Goal: Use online tool/utility: Utilize a website feature to perform a specific function

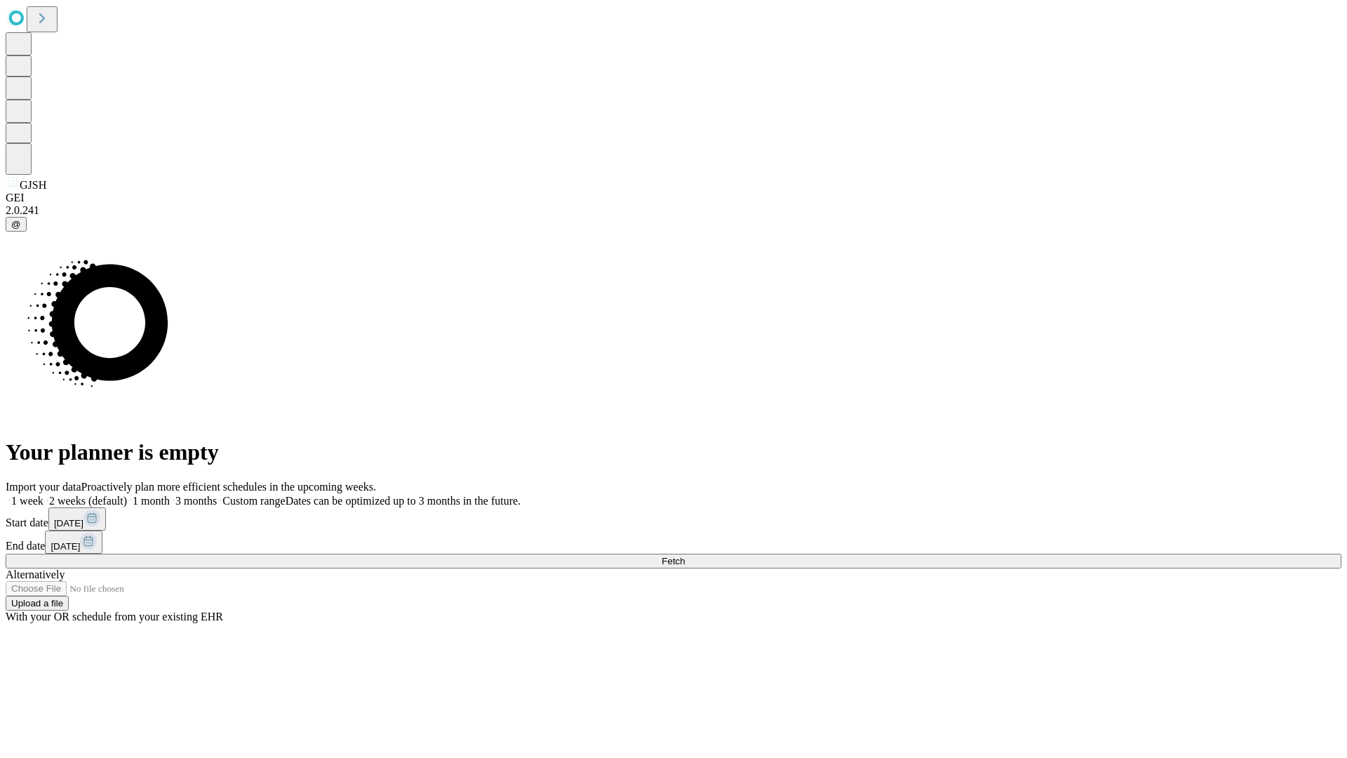
click at [685, 556] on span "Fetch" at bounding box center [673, 561] width 23 height 11
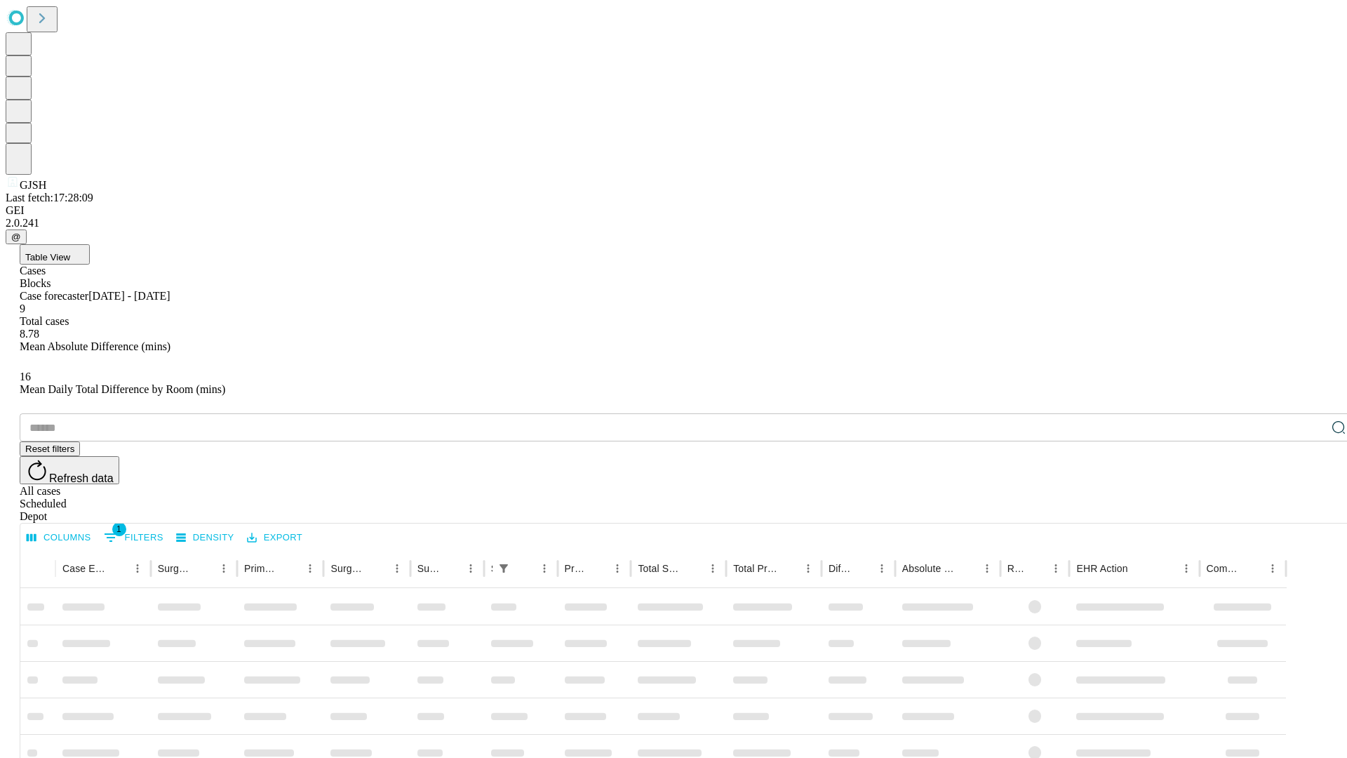
click at [1311, 510] on div "Depot" at bounding box center [688, 516] width 1336 height 13
